Goal: Check status

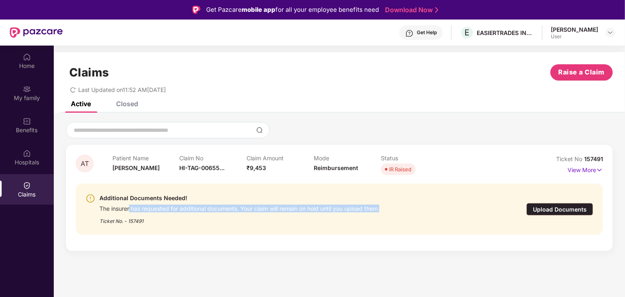
drag, startPoint x: 130, startPoint y: 209, endPoint x: 394, endPoint y: 209, distance: 263.2
click at [394, 209] on div "Additional Documents Needed! The insurer has requested for additional documents…" at bounding box center [297, 210] width 423 height 32
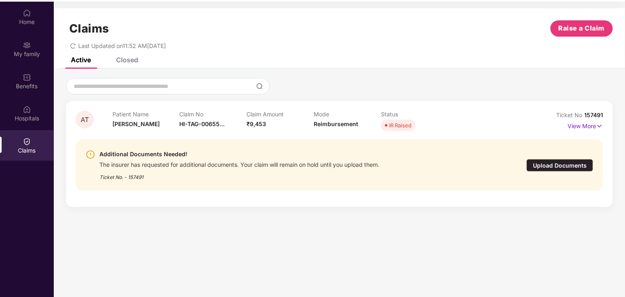
scroll to position [46, 0]
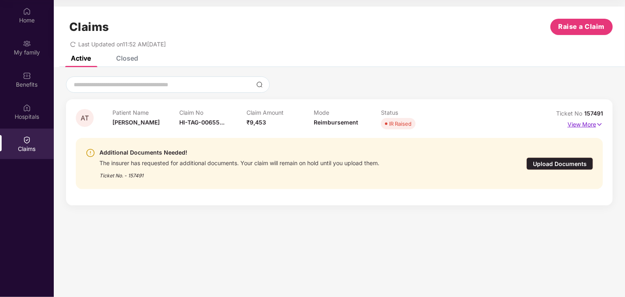
click at [600, 123] on img at bounding box center [599, 124] width 7 height 9
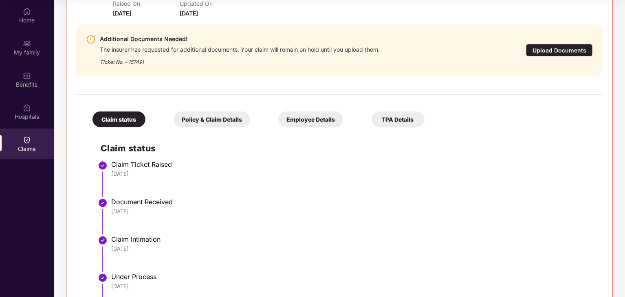
scroll to position [99, 0]
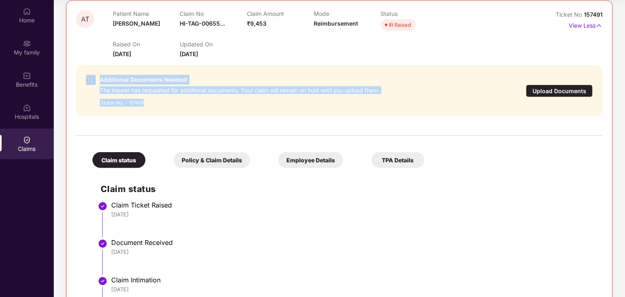
drag, startPoint x: 152, startPoint y: 102, endPoint x: 92, endPoint y: 86, distance: 62.2
click at [92, 86] on div "Additional Documents Needed! The insurer has requested for additional documents…" at bounding box center [297, 91] width 422 height 32
click at [150, 96] on div "Ticket No. - 157491" at bounding box center [240, 100] width 280 height 13
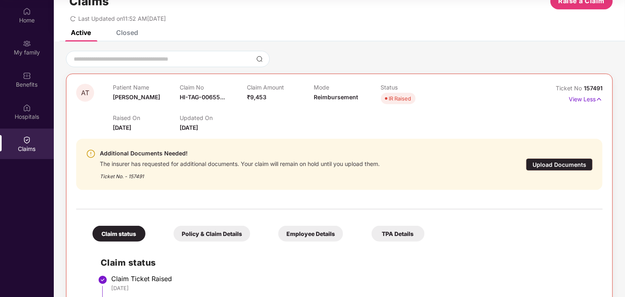
scroll to position [18, 0]
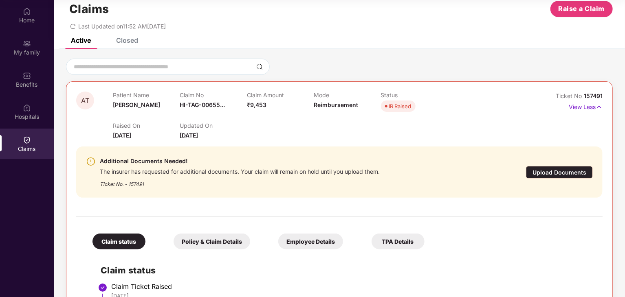
drag, startPoint x: 114, startPoint y: 136, endPoint x: 229, endPoint y: 135, distance: 115.3
click at [229, 135] on div "Raised On 09 July 2025 Updated On 15 Sept 2025" at bounding box center [314, 127] width 402 height 26
click at [229, 135] on div "Updated On 15 Sept 2025" at bounding box center [213, 131] width 67 height 18
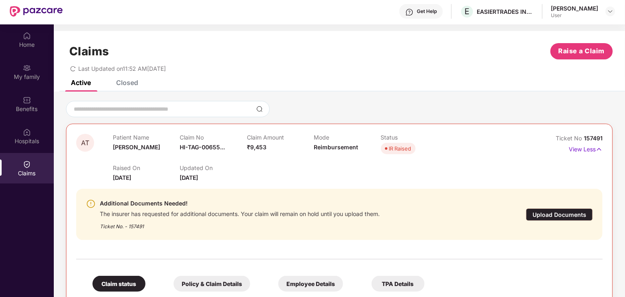
scroll to position [0, 0]
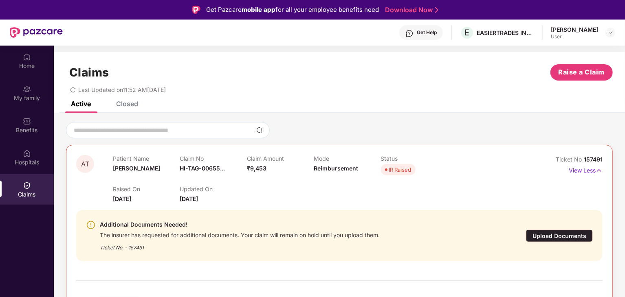
click at [130, 100] on div "Claims Raise a Claim Last Updated on 11:52 AM, 15 Sep 2025" at bounding box center [339, 76] width 571 height 49
click at [129, 102] on div "Closed" at bounding box center [127, 104] width 22 height 8
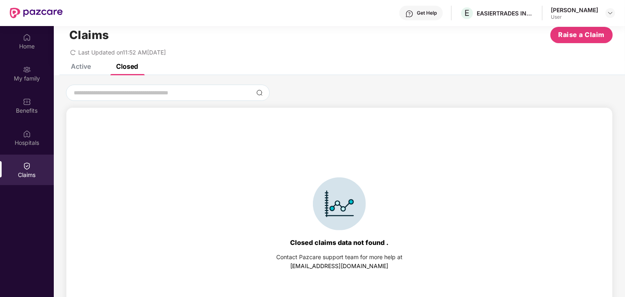
scroll to position [46, 0]
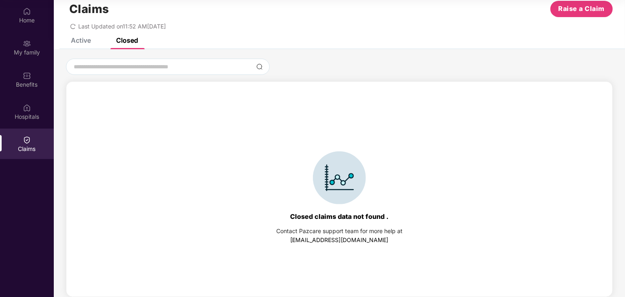
click at [81, 43] on div "Active" at bounding box center [81, 40] width 20 height 8
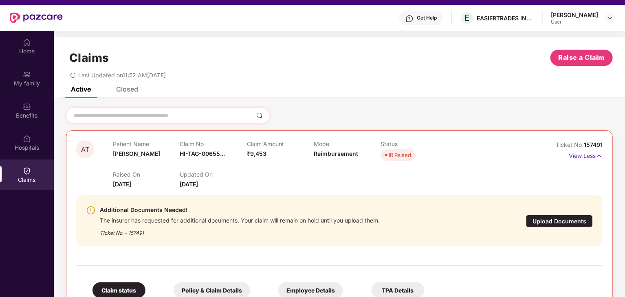
scroll to position [0, 0]
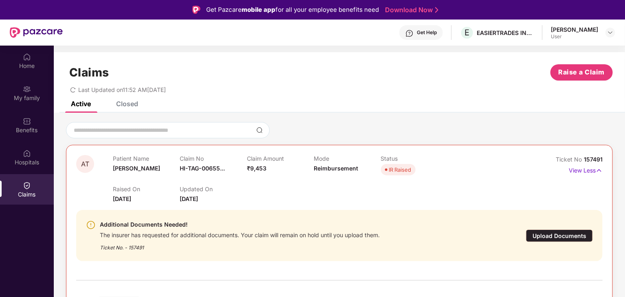
drag, startPoint x: 129, startPoint y: 45, endPoint x: 125, endPoint y: 13, distance: 32.5
click at [129, 43] on div "Get Help E EASIERTRADES INDIA LLP Rahul Tiwari User" at bounding box center [339, 33] width 552 height 26
